Goal: Use online tool/utility: Utilize a website feature to perform a specific function

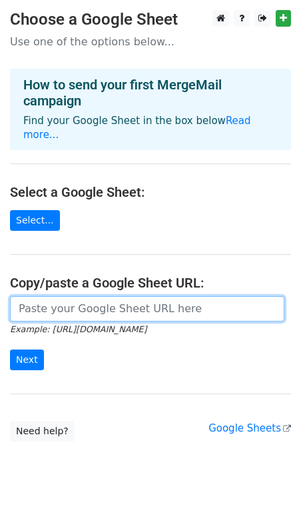
click at [31, 296] on input "url" at bounding box center [147, 308] width 275 height 25
paste input "https://docs.google.com/spreadsheets/d/1t7XyTjTEOrMaOdOAiHyBdZHbA9-oPw4yhUCmplc…"
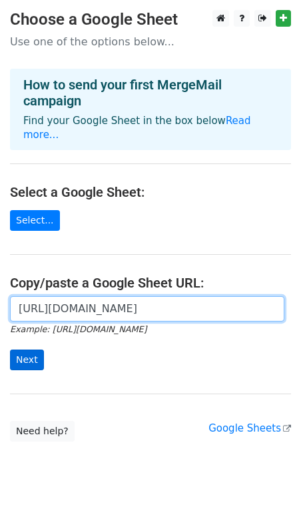
type input "https://docs.google.com/spreadsheets/d/1t7XyTjTEOrMaOdOAiHyBdZHbA9-oPw4yhUCmplc…"
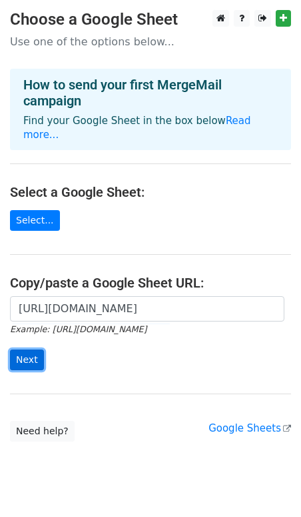
scroll to position [0, 0]
click at [26, 350] on input "Next" at bounding box center [27, 359] width 34 height 21
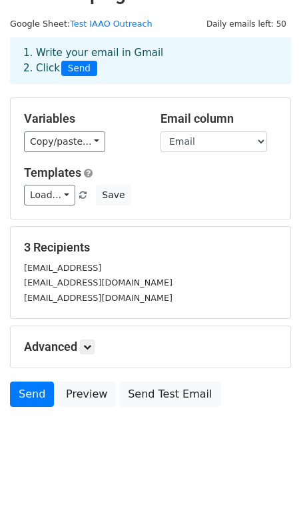
scroll to position [31, 0]
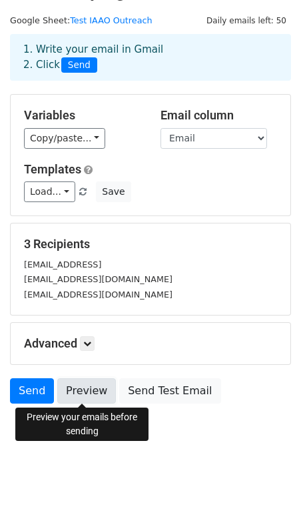
click at [90, 392] on link "Preview" at bounding box center [86, 390] width 59 height 25
